Goal: Task Accomplishment & Management: Manage account settings

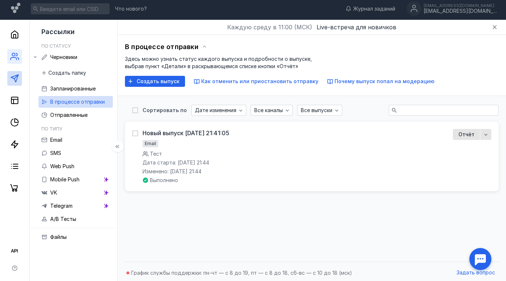
click at [18, 60] on icon at bounding box center [14, 56] width 9 height 9
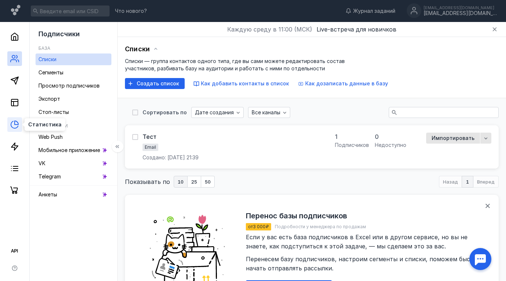
click at [17, 122] on icon at bounding box center [17, 123] width 4 height 4
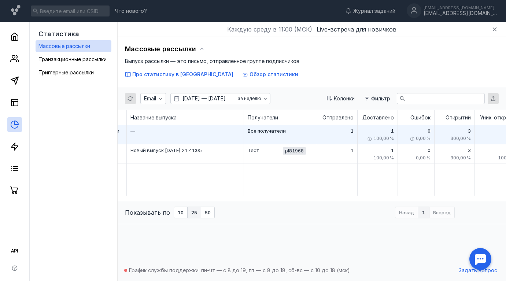
scroll to position [0, 23]
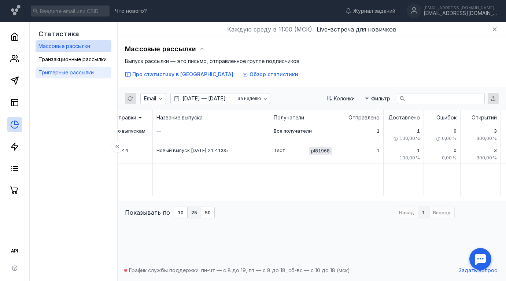
click at [53, 74] on span "Триггерные рассылки" at bounding box center [65, 72] width 55 height 6
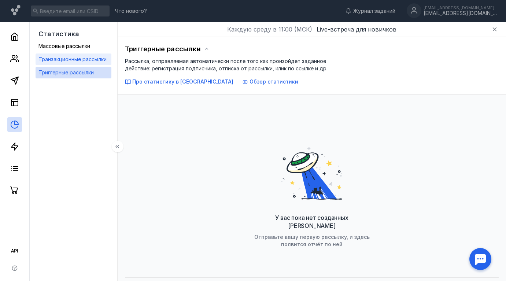
click at [70, 59] on span "Транзакционные рассылки" at bounding box center [72, 59] width 68 height 6
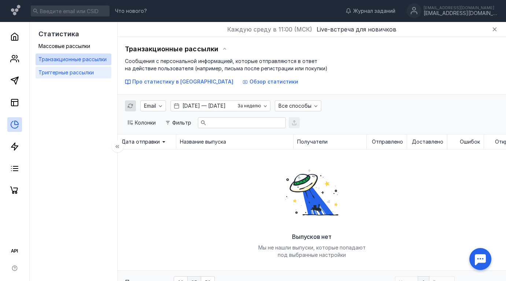
click at [73, 71] on span "Триггерные рассылки" at bounding box center [65, 72] width 55 height 6
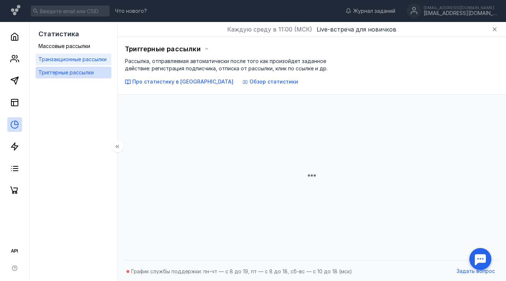
click at [73, 62] on div "Транзакционные рассылки" at bounding box center [72, 59] width 68 height 9
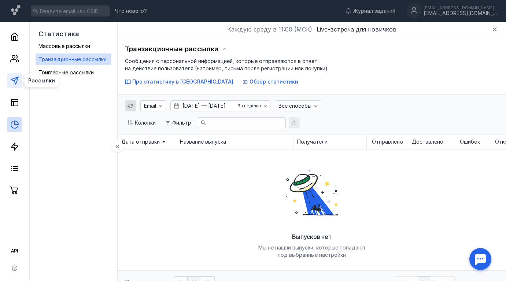
click at [15, 80] on line at bounding box center [16, 79] width 4 height 4
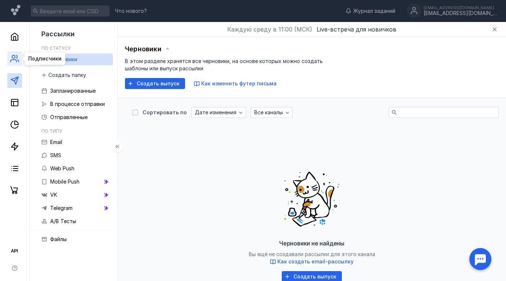
click at [15, 55] on icon at bounding box center [14, 58] width 9 height 9
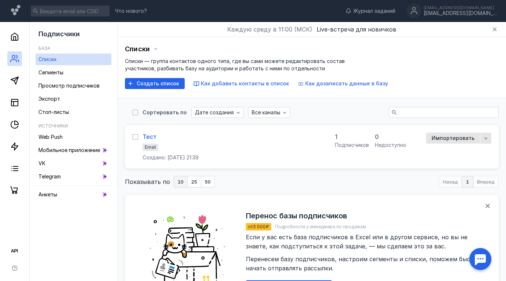
click at [150, 136] on div "Тест" at bounding box center [149, 136] width 14 height 7
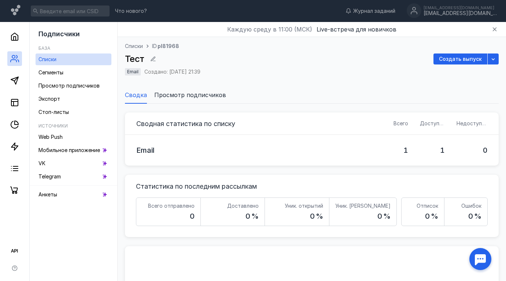
click at [187, 92] on span "Просмотр подписчиков" at bounding box center [190, 94] width 72 height 9
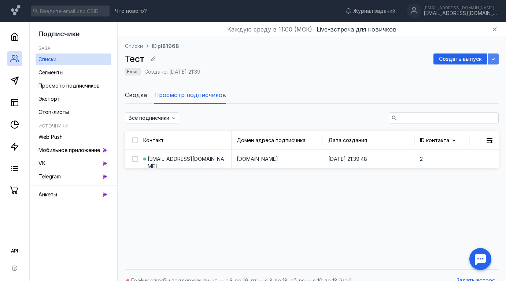
click at [493, 59] on icon "button" at bounding box center [493, 59] width 6 height 6
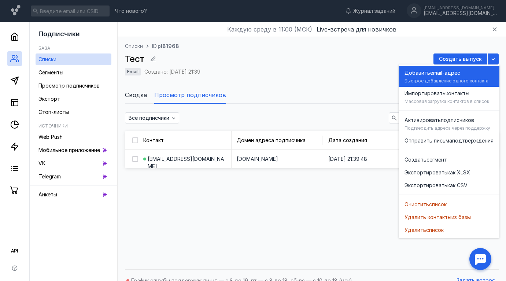
click at [477, 74] on div "Добавить email-адрес" at bounding box center [448, 72] width 89 height 7
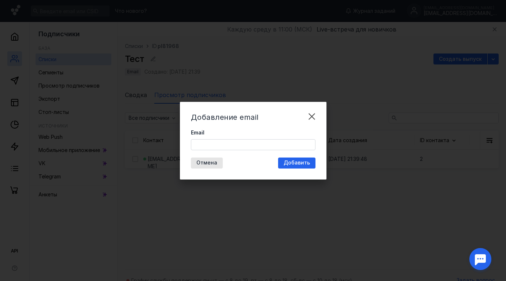
click at [240, 148] on input "Email" at bounding box center [253, 145] width 124 height 10
click at [223, 144] on input "[EMAIL_ADDRESS][DOMAIN_NAME]" at bounding box center [253, 145] width 124 height 10
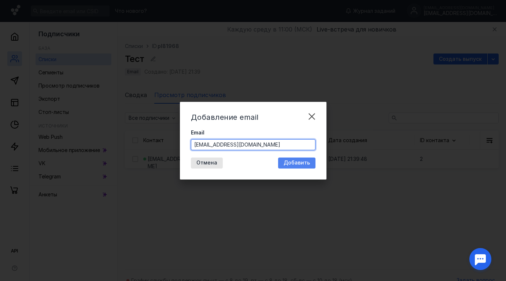
type input "[EMAIL_ADDRESS][DOMAIN_NAME]"
click at [297, 161] on span "Добавить" at bounding box center [297, 163] width 26 height 6
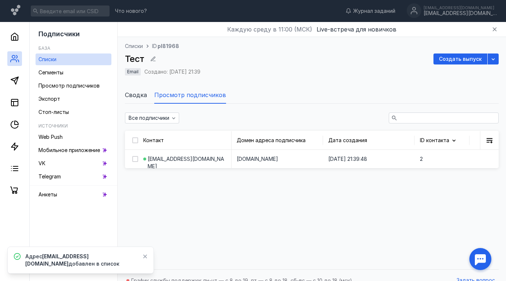
click at [136, 93] on span "Сводка" at bounding box center [136, 94] width 22 height 9
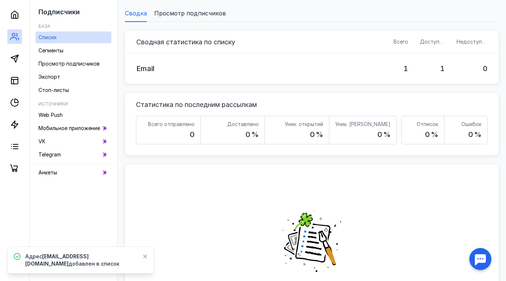
scroll to position [49, 0]
